Goal: Task Accomplishment & Management: Manage account settings

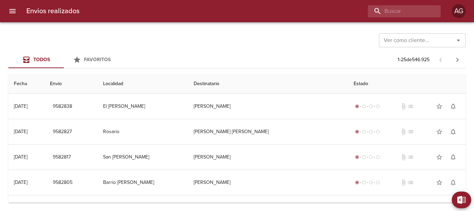
click at [16, 5] on button "menu" at bounding box center [12, 11] width 17 height 17
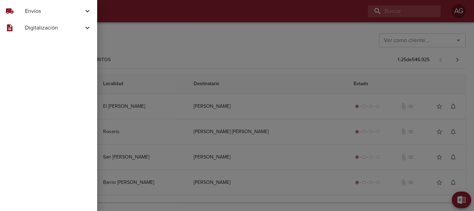
click at [32, 14] on span "Envíos" at bounding box center [54, 11] width 58 height 8
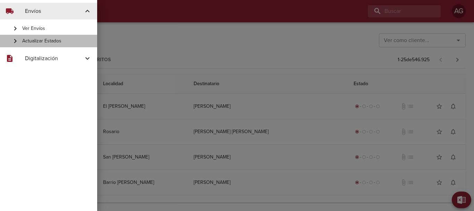
click at [44, 40] on span "Actualizar Estados" at bounding box center [56, 40] width 69 height 7
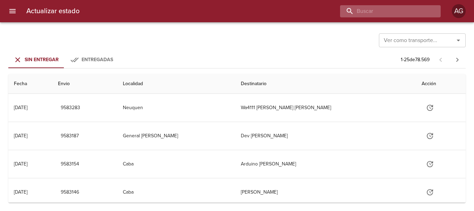
click at [390, 11] on input "buscar" at bounding box center [384, 11] width 89 height 12
paste input "9524684"
type input "9524684"
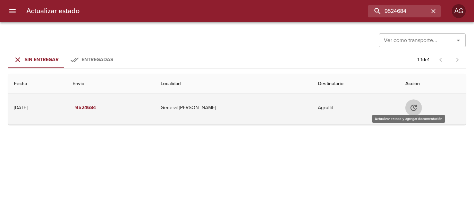
click at [405, 112] on button "Tabla de envíos del cliente" at bounding box center [413, 107] width 17 height 17
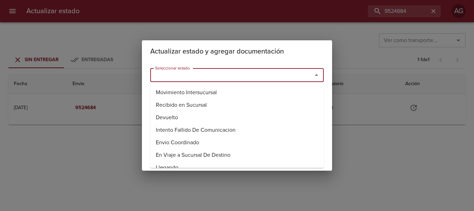
click at [221, 75] on input "Seleccionar estado" at bounding box center [226, 75] width 149 height 10
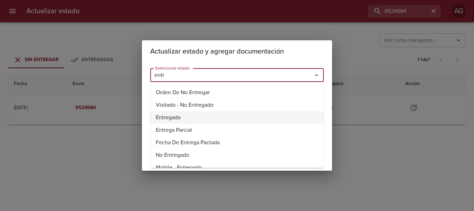
click at [177, 113] on li "Entregado" at bounding box center [236, 117] width 173 height 12
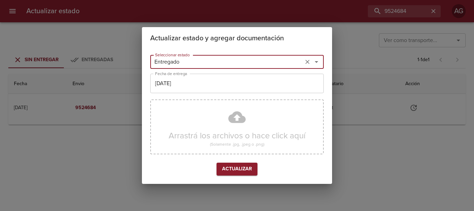
type input "Entregado"
click at [189, 84] on input "[DATE]" at bounding box center [236, 83] width 173 height 19
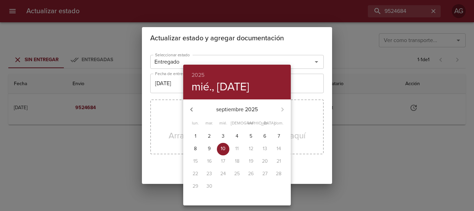
click at [188, 107] on icon "button" at bounding box center [191, 109] width 8 height 8
click at [251, 187] on p "29" at bounding box center [251, 185] width 6 height 7
type input "29/08/2025"
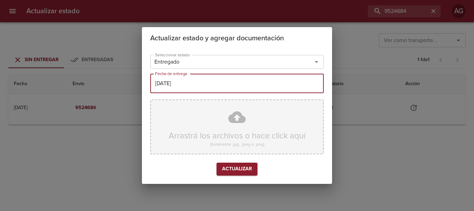
click at [216, 119] on div "Arrastrá los archivos o hace click aquí (Solamente .jpg, .jpeg o .png)" at bounding box center [236, 126] width 173 height 55
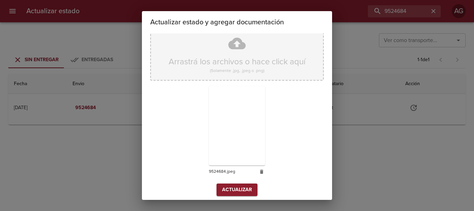
scroll to position [62, 0]
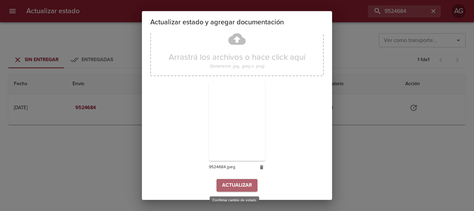
click at [248, 183] on span "Actualizar" at bounding box center [237, 185] width 30 height 9
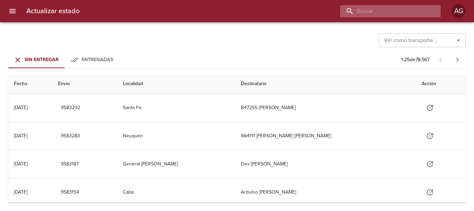
drag, startPoint x: 394, startPoint y: 14, endPoint x: 391, endPoint y: 12, distance: 3.8
click at [394, 14] on input "buscar" at bounding box center [384, 11] width 89 height 12
paste input "9441811"
type input "9441811"
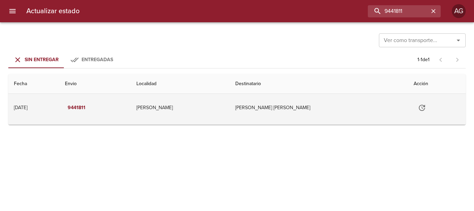
click at [418, 106] on icon "Tabla de envíos del cliente" at bounding box center [422, 107] width 8 height 8
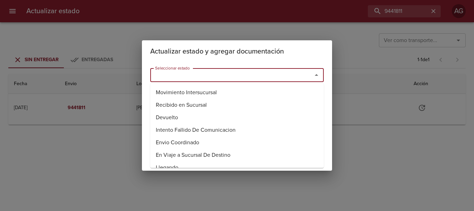
click at [261, 79] on input "Seleccionar estado" at bounding box center [226, 75] width 149 height 10
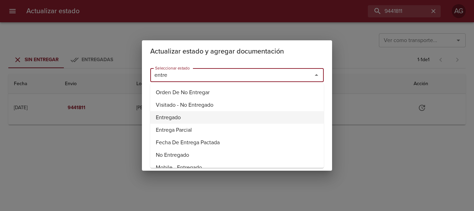
click at [159, 116] on li "Entregado" at bounding box center [236, 117] width 173 height 12
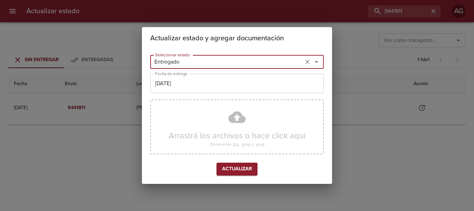
type input "Entregado"
click at [189, 83] on input "[DATE]" at bounding box center [236, 83] width 173 height 19
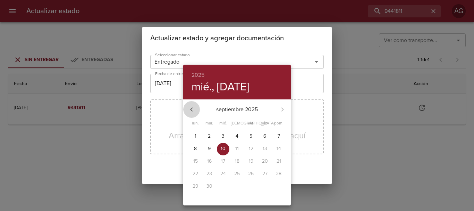
click at [193, 108] on icon "button" at bounding box center [191, 109] width 8 height 8
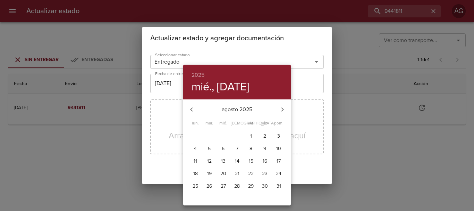
click at [193, 108] on icon "button" at bounding box center [191, 109] width 8 height 8
click at [281, 110] on icon "button" at bounding box center [282, 109] width 8 height 8
click at [236, 149] on p "7" at bounding box center [237, 148] width 2 height 7
type input "07/08/2025"
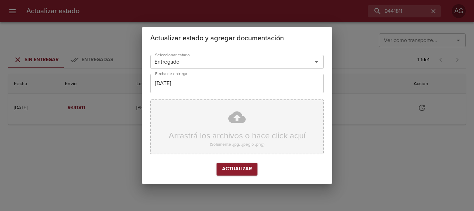
click at [207, 120] on div "Arrastrá los archivos o hace click aquí (Solamente .jpg, .jpeg o .png)" at bounding box center [236, 126] width 173 height 55
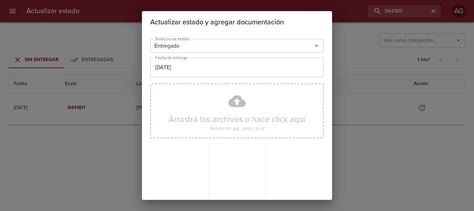
scroll to position [62, 0]
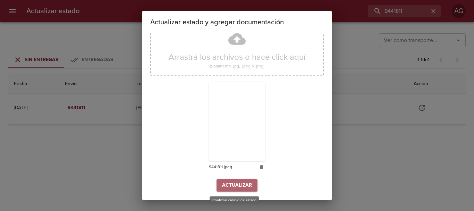
click at [254, 186] on button "Actualizar" at bounding box center [236, 185] width 41 height 13
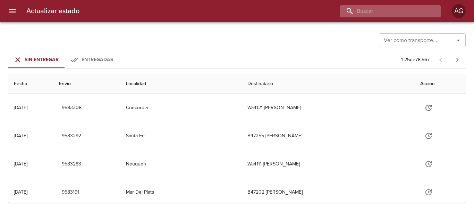
click at [373, 8] on input "buscar" at bounding box center [384, 11] width 89 height 12
paste input "9502781"
type input "9502781"
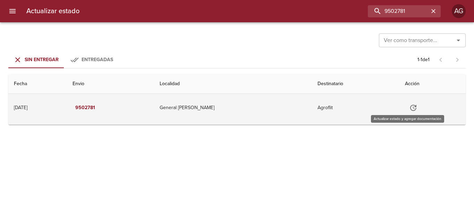
click at [405, 102] on button "Tabla de envíos del cliente" at bounding box center [413, 107] width 17 height 17
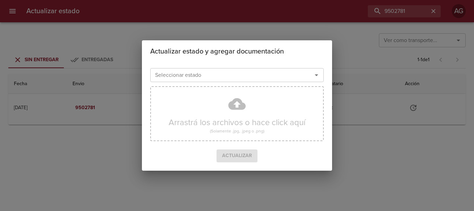
click at [275, 75] on input "Seleccionar estado" at bounding box center [226, 75] width 149 height 10
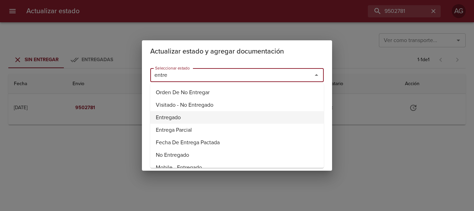
click at [176, 119] on li "Entregado" at bounding box center [236, 117] width 173 height 12
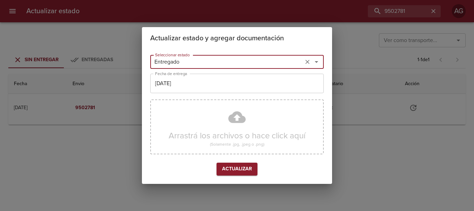
type input "Entregado"
click at [202, 79] on input "[DATE]" at bounding box center [236, 83] width 173 height 19
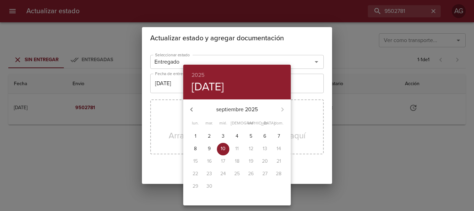
click at [195, 111] on icon "button" at bounding box center [191, 109] width 8 height 8
click at [250, 185] on p "29" at bounding box center [251, 185] width 6 height 7
type input "[DATE]"
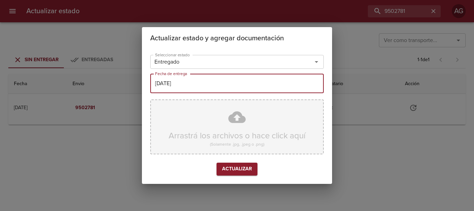
click at [208, 121] on div "Arrastrá los archivos o hace click aquí (Solamente .jpg, .jpeg o .png)" at bounding box center [236, 126] width 173 height 55
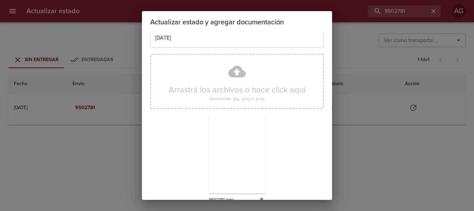
scroll to position [62, 0]
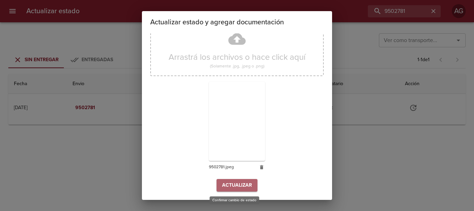
click at [250, 183] on button "Actualizar" at bounding box center [236, 185] width 41 height 13
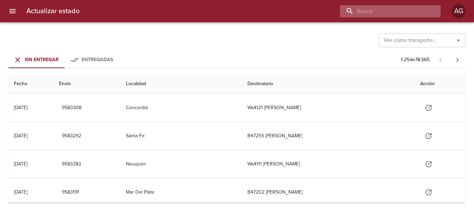
click at [415, 11] on input "buscar" at bounding box center [384, 11] width 89 height 12
paste input "9542255"
type input "9542255"
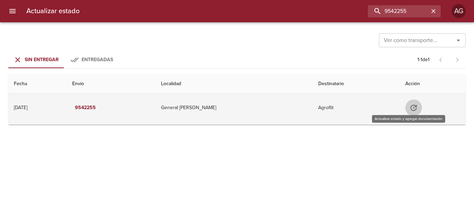
click at [409, 109] on icon "Tabla de envíos del cliente" at bounding box center [413, 107] width 8 height 8
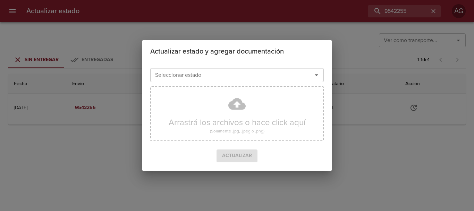
click at [241, 76] on input "Seleccionar estado" at bounding box center [226, 75] width 149 height 10
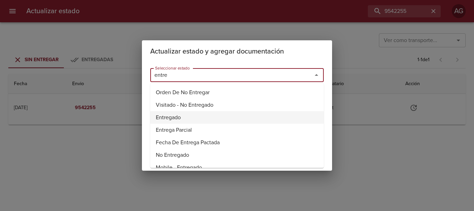
click at [170, 119] on li "Entregado" at bounding box center [236, 117] width 173 height 12
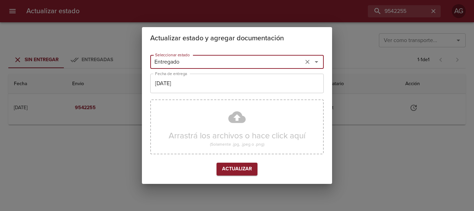
type input "Entregado"
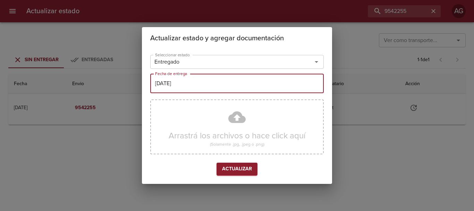
click at [215, 85] on input "[DATE]" at bounding box center [236, 83] width 173 height 19
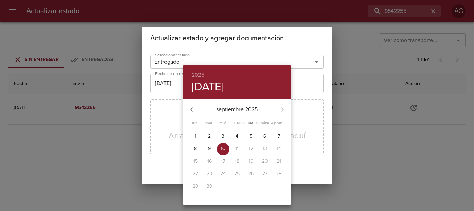
click at [195, 109] on icon "button" at bounding box center [191, 109] width 8 height 8
click at [282, 109] on icon "button" at bounding box center [282, 109] width 2 height 4
click at [222, 135] on p "3" at bounding box center [223, 135] width 3 height 7
type input "03/09/2025"
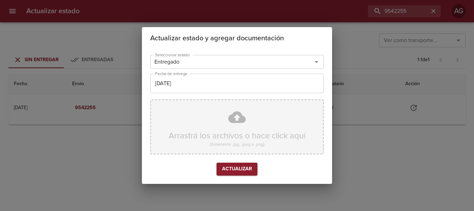
click at [211, 120] on div "Arrastrá los archivos o hace click aquí (Solamente .jpg, .jpeg o .png)" at bounding box center [236, 126] width 173 height 55
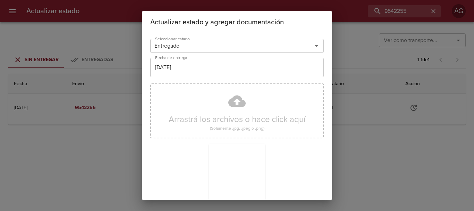
scroll to position [62, 0]
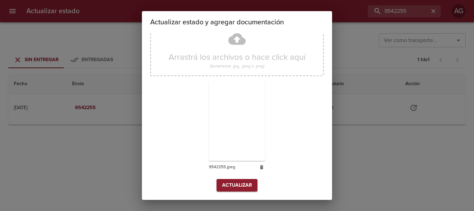
click at [228, 191] on div "Seleccionar estado Entregado Seleccionar estado Fecha de entrega 03/09/2025 Fec…" at bounding box center [236, 85] width 173 height 223
click at [228, 188] on span "Actualizar" at bounding box center [237, 185] width 30 height 9
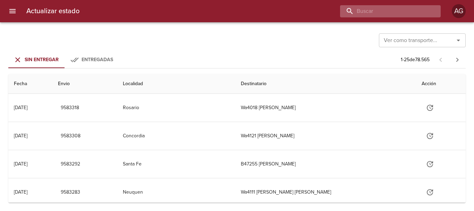
click at [408, 7] on input "buscar" at bounding box center [384, 11] width 89 height 12
paste input "9534257"
type input "9534257"
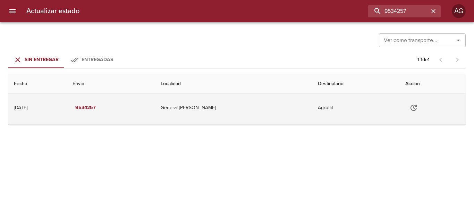
click at [409, 110] on icon "Tabla de envíos del cliente" at bounding box center [413, 107] width 8 height 8
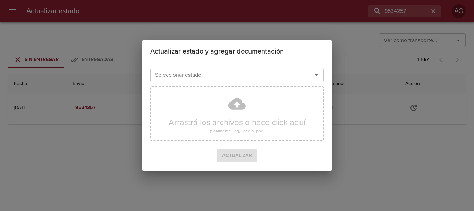
click at [256, 73] on input "Seleccionar estado" at bounding box center [226, 75] width 149 height 10
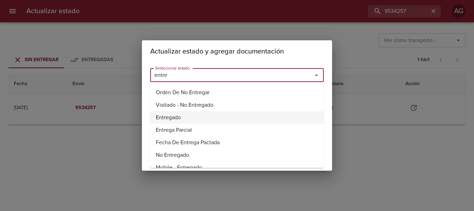
click at [180, 118] on li "Entregado" at bounding box center [236, 117] width 173 height 12
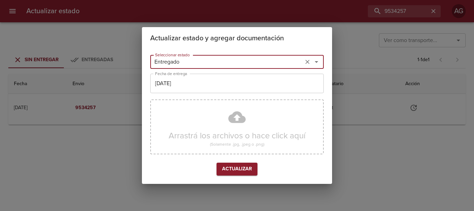
type input "Entregado"
click at [190, 87] on input "[DATE]" at bounding box center [236, 83] width 173 height 19
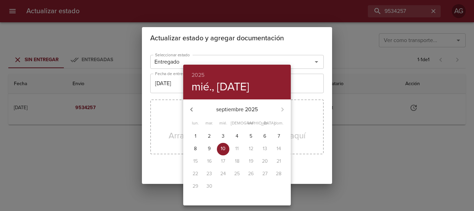
click at [190, 111] on icon "button" at bounding box center [191, 109] width 8 height 8
click at [282, 107] on icon "button" at bounding box center [282, 109] width 8 height 8
click at [220, 136] on span "3" at bounding box center [223, 135] width 12 height 7
type input "[DATE]"
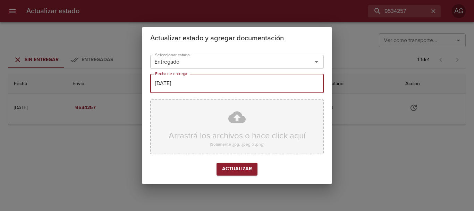
click at [214, 104] on div "Arrastrá los archivos o hace click aquí (Solamente .jpg, .jpeg o .png)" at bounding box center [236, 126] width 173 height 55
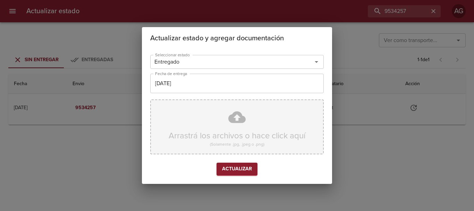
click at [224, 117] on div "Arrastrá los archivos o hace click aquí (Solamente .jpg, .jpeg o .png)" at bounding box center [236, 126] width 173 height 55
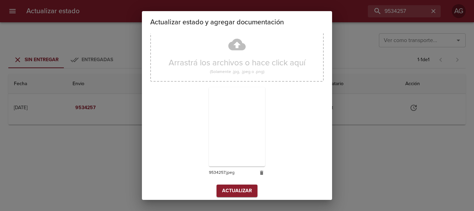
scroll to position [62, 0]
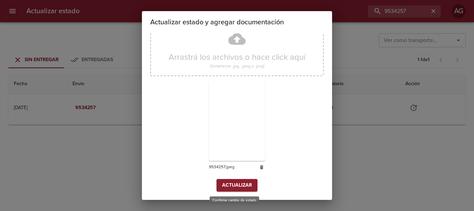
click at [234, 183] on span "Actualizar" at bounding box center [237, 185] width 30 height 9
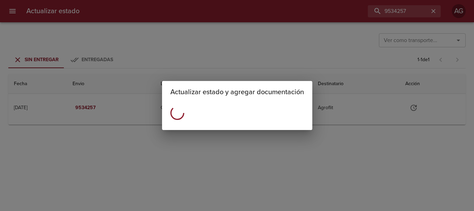
scroll to position [0, 0]
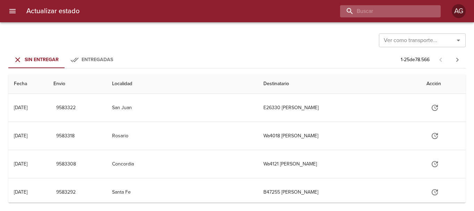
click at [385, 15] on input "buscar" at bounding box center [384, 11] width 89 height 12
paste input "9538635"
type input "9538635"
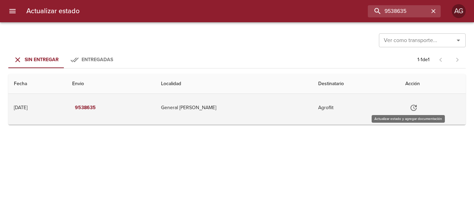
click at [410, 110] on icon "Tabla de envíos del cliente" at bounding box center [413, 107] width 6 height 6
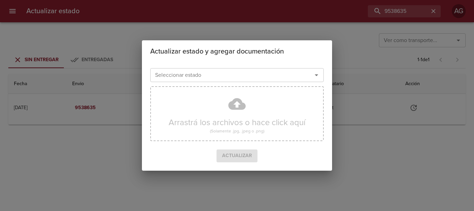
click at [225, 75] on input "Seleccionar estado" at bounding box center [226, 75] width 149 height 10
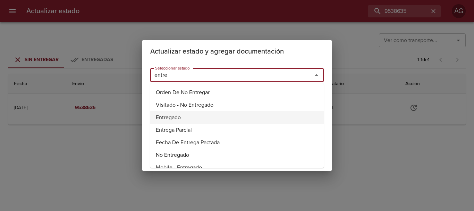
click at [172, 116] on li "Entregado" at bounding box center [236, 117] width 173 height 12
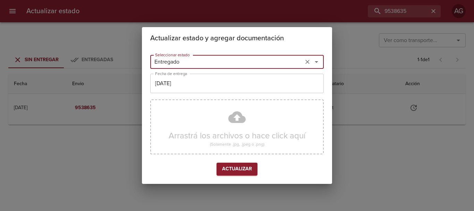
type input "Entregado"
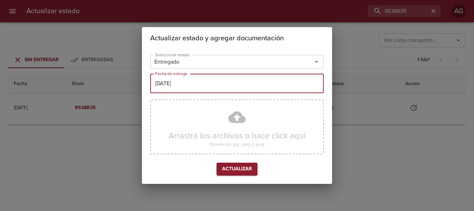
click at [205, 86] on input "[DATE]" at bounding box center [236, 83] width 173 height 19
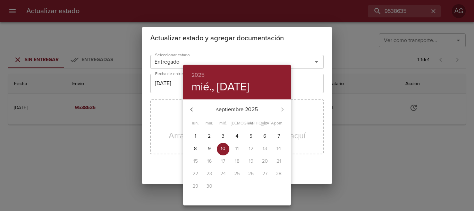
click at [222, 134] on p "3" at bounding box center [223, 135] width 3 height 7
type input "[DATE]"
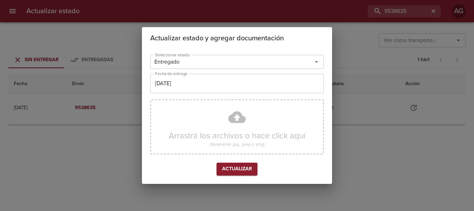
click at [223, 124] on div "Arrastrá los archivos o hace click aquí (Solamente .jpg, .jpeg o .png)" at bounding box center [236, 126] width 173 height 55
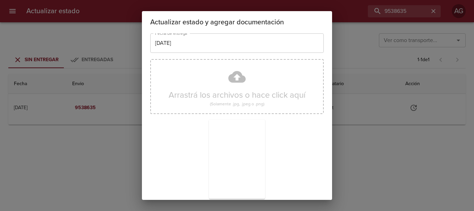
scroll to position [62, 0]
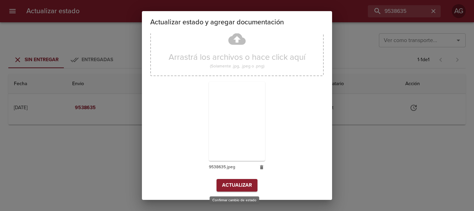
click at [244, 184] on span "Actualizar" at bounding box center [237, 185] width 30 height 9
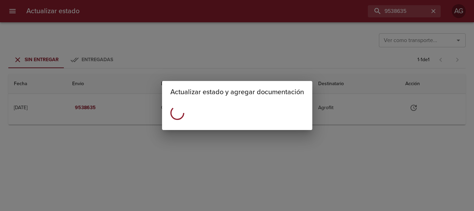
scroll to position [0, 0]
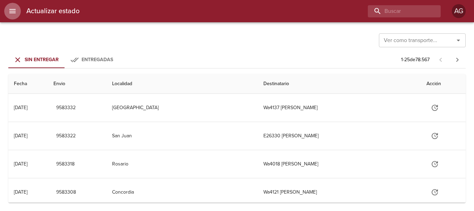
click at [14, 14] on icon "menu" at bounding box center [12, 11] width 8 height 8
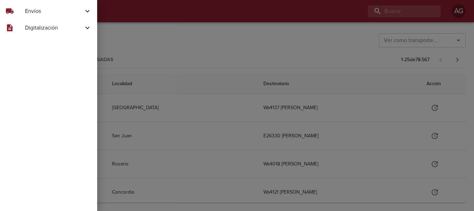
click at [26, 14] on span "Envíos" at bounding box center [54, 11] width 58 height 8
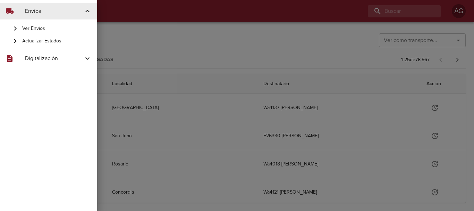
click at [35, 29] on span "Ver Envíos" at bounding box center [56, 28] width 69 height 7
